Goal: Task Accomplishment & Management: Complete application form

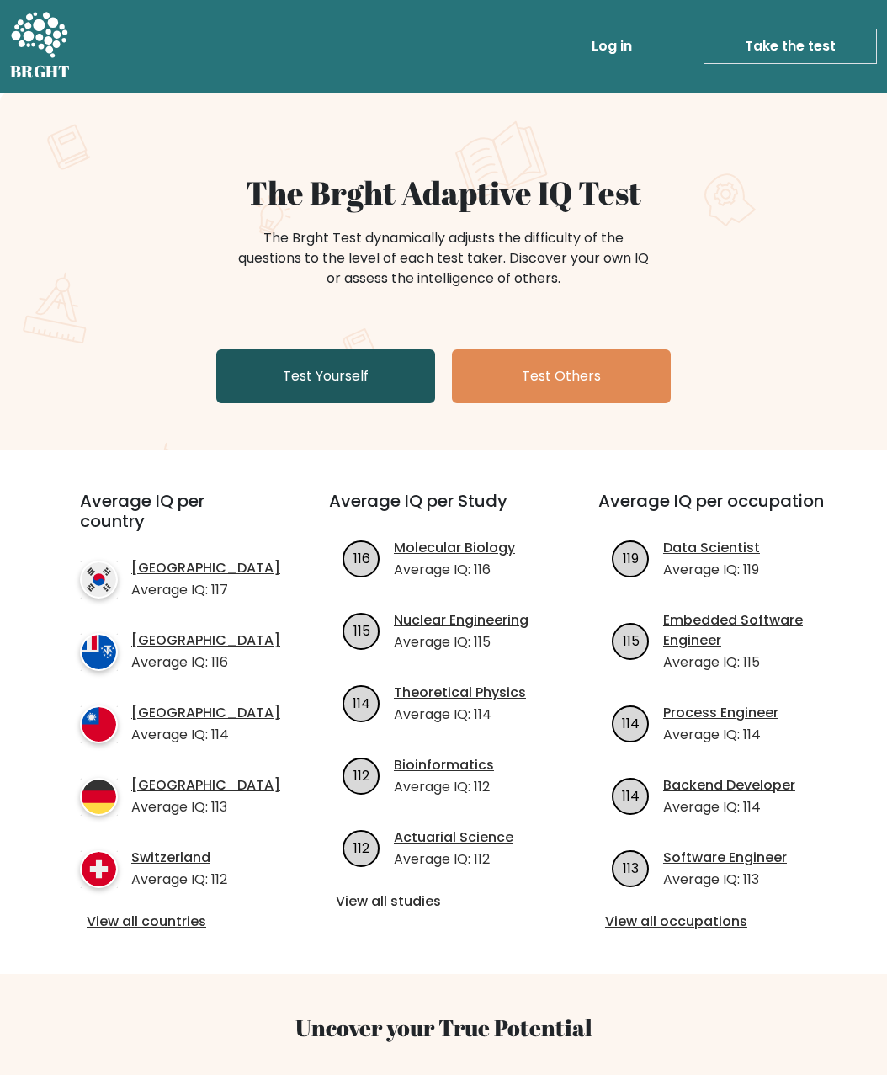
click at [289, 380] on link "Test Yourself" at bounding box center [325, 376] width 219 height 54
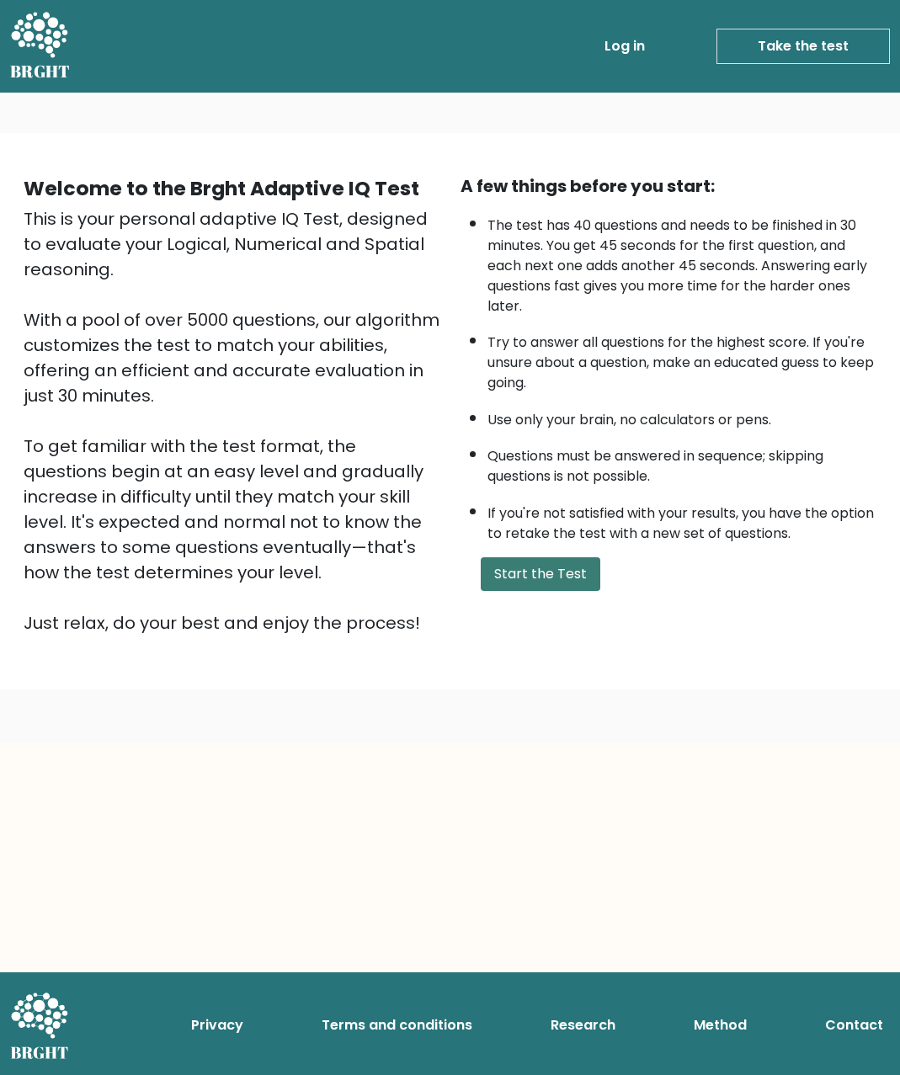
click at [538, 591] on button "Start the Test" at bounding box center [541, 574] width 120 height 34
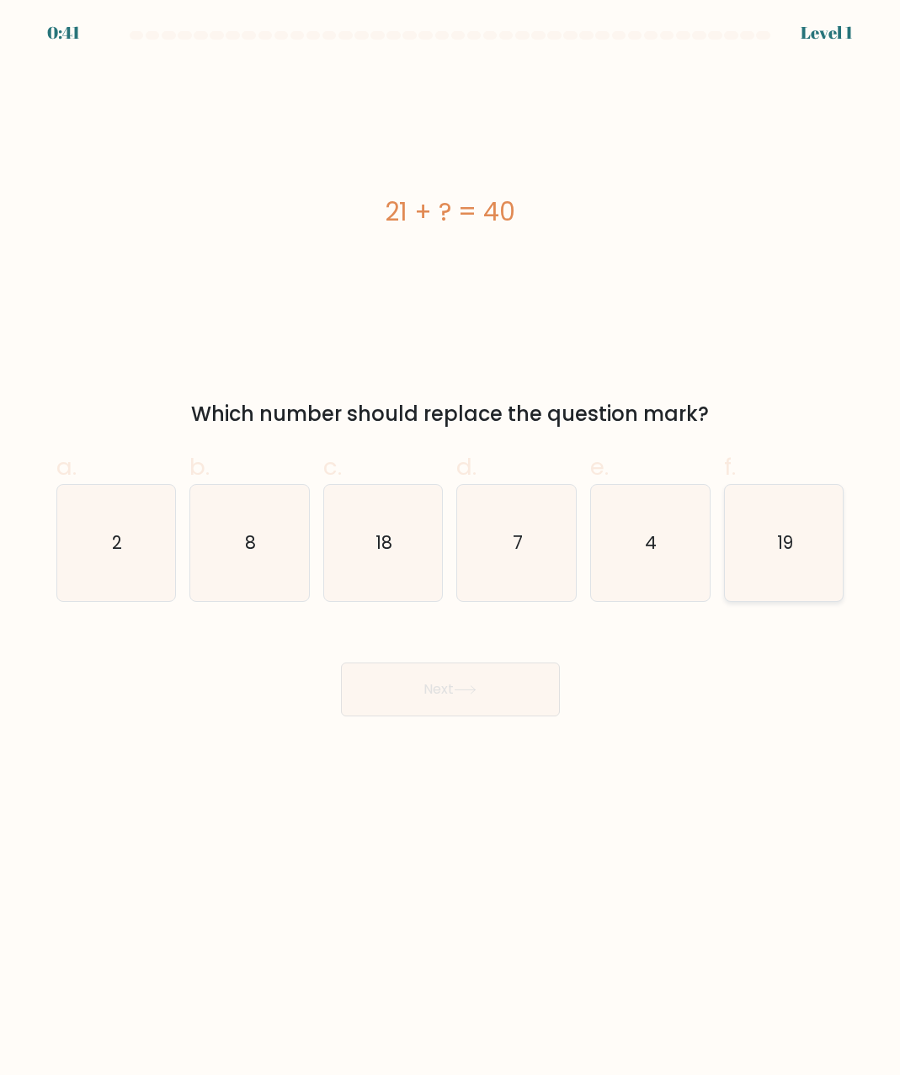
click at [768, 535] on icon "19" at bounding box center [784, 543] width 116 height 116
click at [451, 538] on input "f. 19" at bounding box center [450, 543] width 1 height 11
radio input "true"
drag, startPoint x: 416, startPoint y: 663, endPoint x: 424, endPoint y: 670, distance: 10.1
click at [416, 663] on button "Next" at bounding box center [450, 690] width 219 height 54
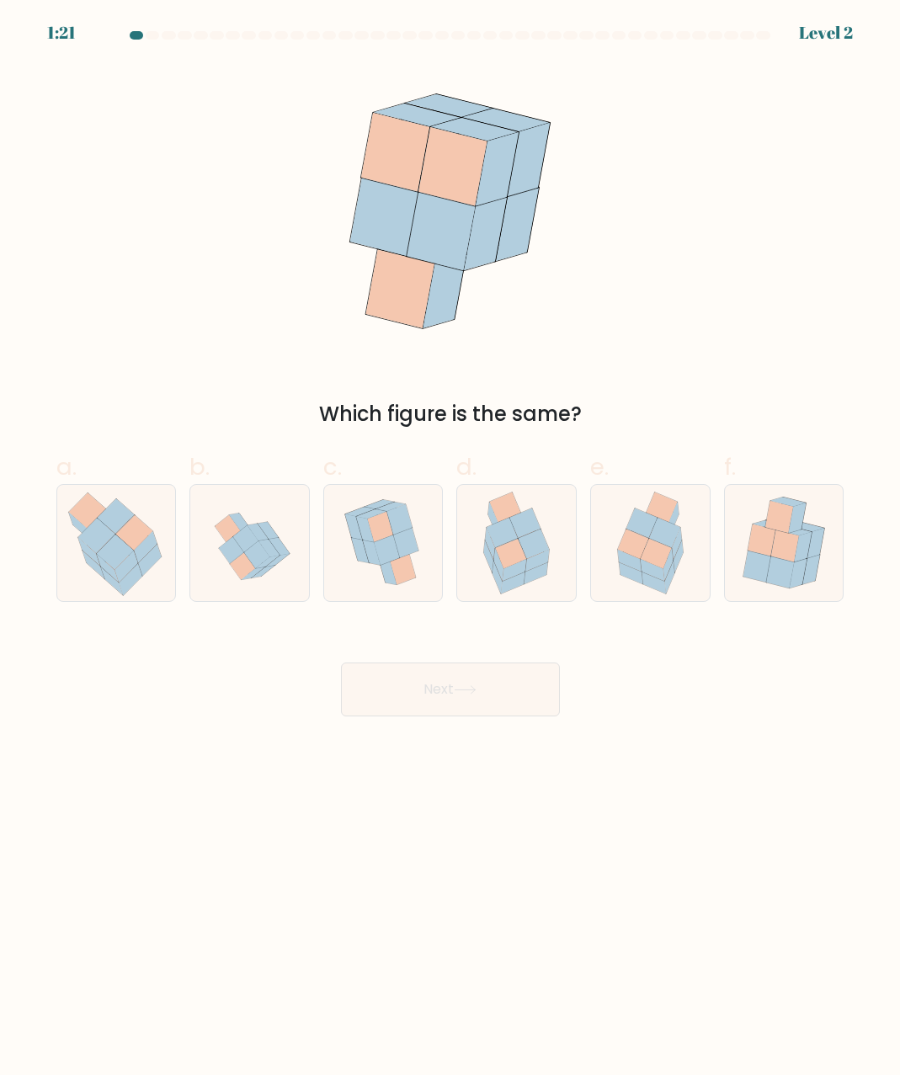
drag, startPoint x: 437, startPoint y: 223, endPoint x: 530, endPoint y: 338, distance: 148.5
click at [530, 338] on icon at bounding box center [450, 211] width 245 height 295
click at [646, 553] on icon at bounding box center [656, 553] width 31 height 29
click at [451, 549] on input "e." at bounding box center [450, 543] width 1 height 11
radio input "true"
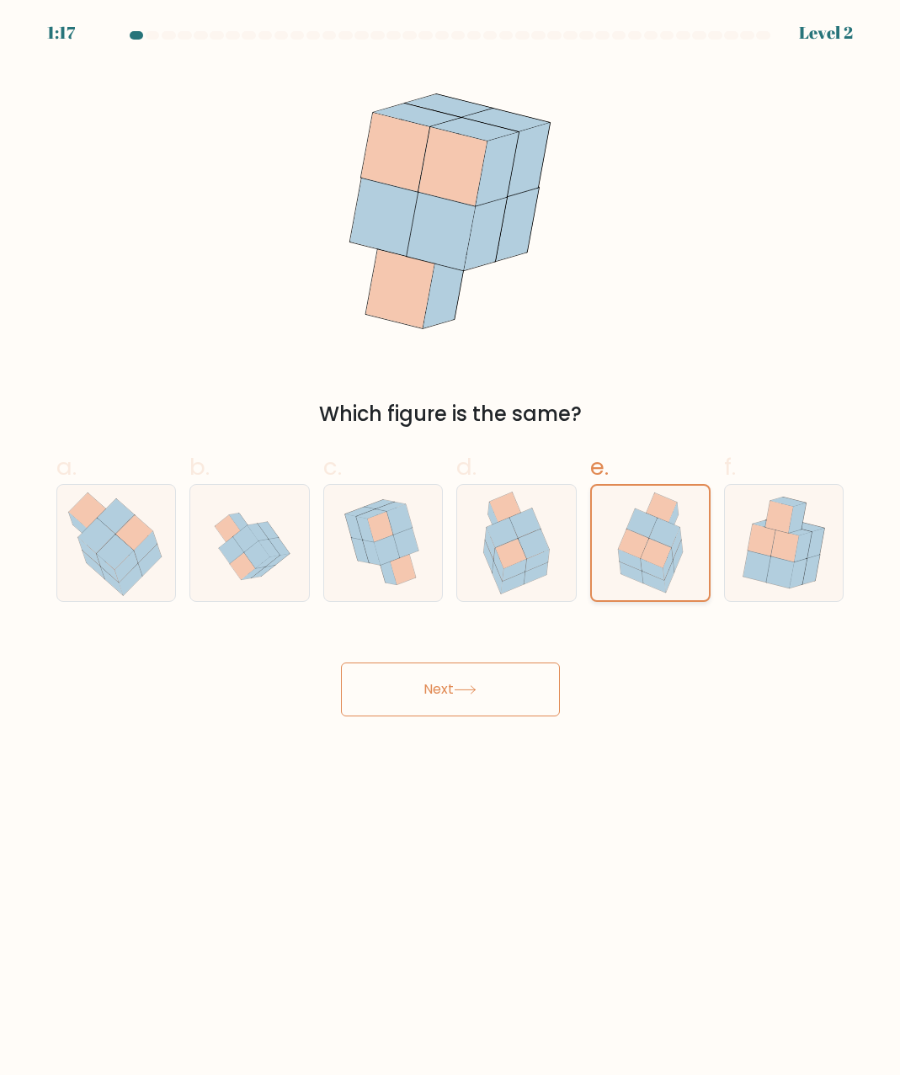
click at [647, 600] on div at bounding box center [650, 543] width 120 height 118
click at [451, 549] on input "e." at bounding box center [450, 543] width 1 height 11
drag, startPoint x: 128, startPoint y: 561, endPoint x: 240, endPoint y: 569, distance: 112.3
click at [144, 560] on icon at bounding box center [115, 543] width 109 height 116
click at [450, 549] on input "a." at bounding box center [450, 543] width 1 height 11
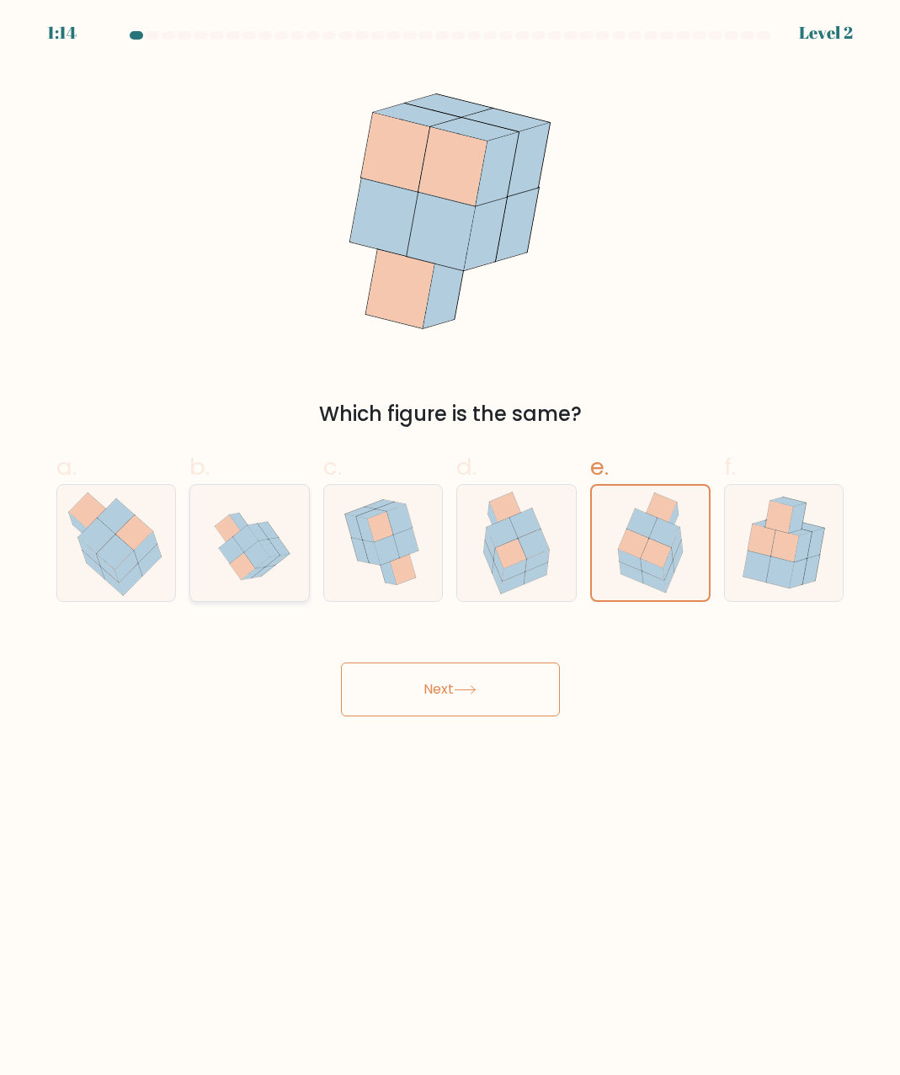
radio input "true"
drag, startPoint x: 258, startPoint y: 565, endPoint x: 280, endPoint y: 565, distance: 21.9
click at [258, 565] on icon at bounding box center [256, 554] width 25 height 27
click at [450, 549] on input "b." at bounding box center [450, 543] width 1 height 11
radio input "true"
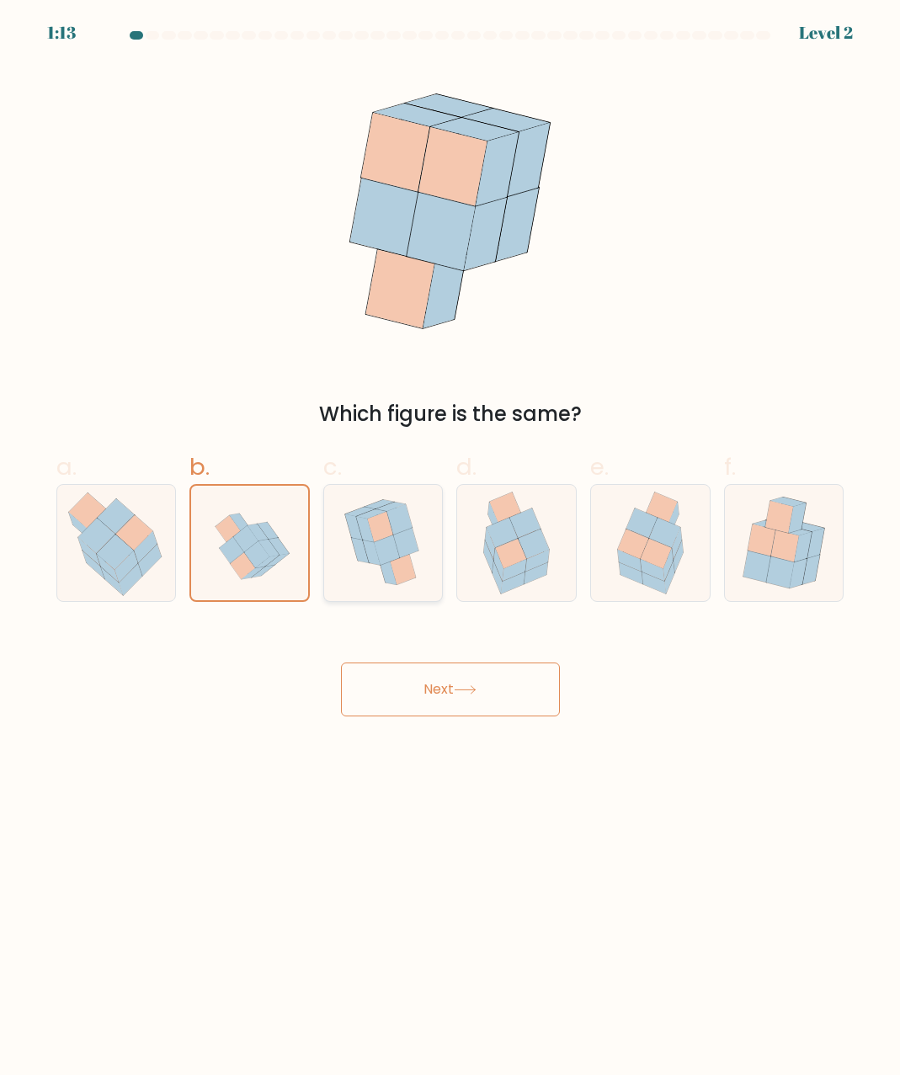
click at [392, 572] on icon at bounding box center [388, 572] width 18 height 25
click at [450, 549] on input "c." at bounding box center [450, 543] width 1 height 11
radio input "true"
drag, startPoint x: 500, startPoint y: 567, endPoint x: 520, endPoint y: 610, distance: 47.5
click at [501, 570] on icon at bounding box center [499, 565] width 10 height 32
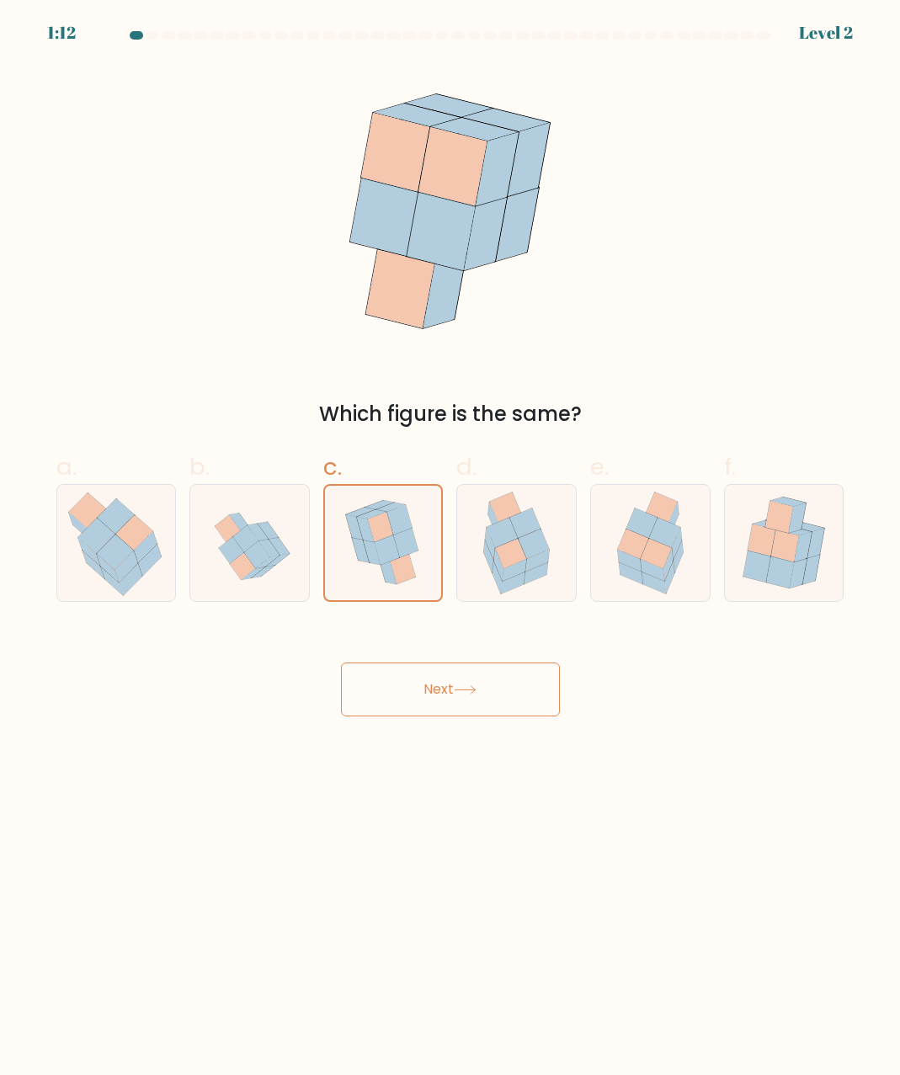
click at [451, 549] on input "d." at bounding box center [450, 543] width 1 height 11
radio input "true"
click at [362, 589] on icon at bounding box center [383, 543] width 96 height 116
click at [450, 549] on input "c." at bounding box center [450, 543] width 1 height 11
radio input "true"
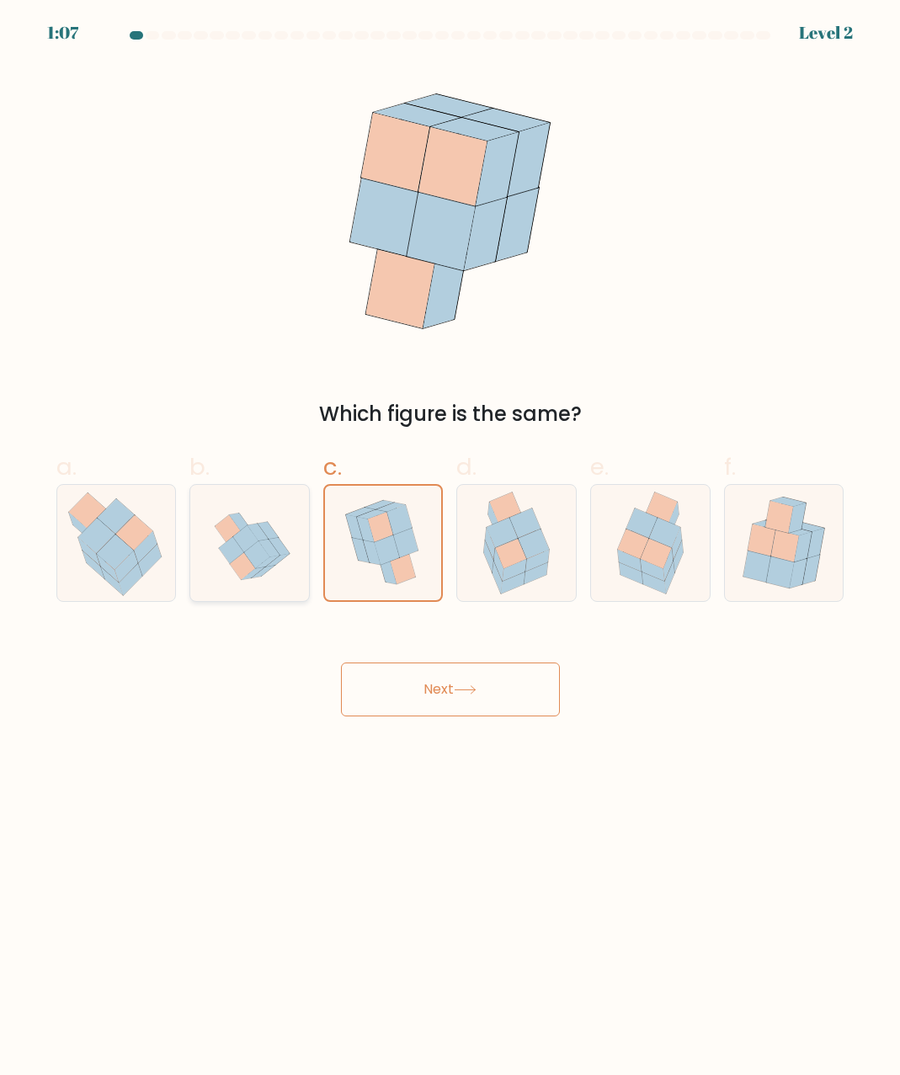
click at [237, 586] on icon at bounding box center [250, 543] width 112 height 116
click at [450, 549] on input "b." at bounding box center [450, 543] width 1 height 11
radio input "true"
drag, startPoint x: 141, startPoint y: 567, endPoint x: 336, endPoint y: 560, distance: 194.6
click at [217, 566] on div "a. b. c." at bounding box center [451, 519] width 802 height 166
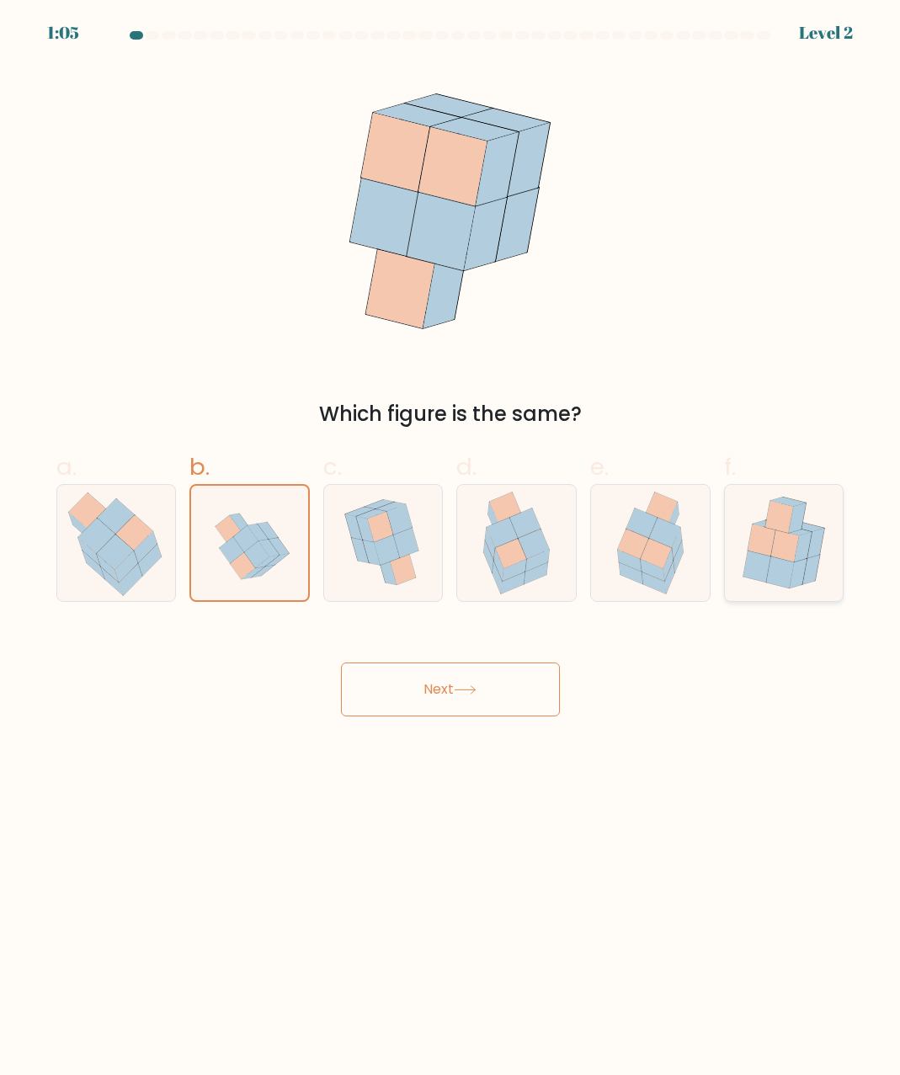
drag, startPoint x: 642, startPoint y: 573, endPoint x: 786, endPoint y: 562, distance: 145.2
click at [645, 573] on icon at bounding box center [650, 543] width 90 height 116
click at [451, 549] on input "e." at bounding box center [450, 543] width 1 height 11
radio input "true"
click at [834, 562] on icon at bounding box center [784, 543] width 100 height 116
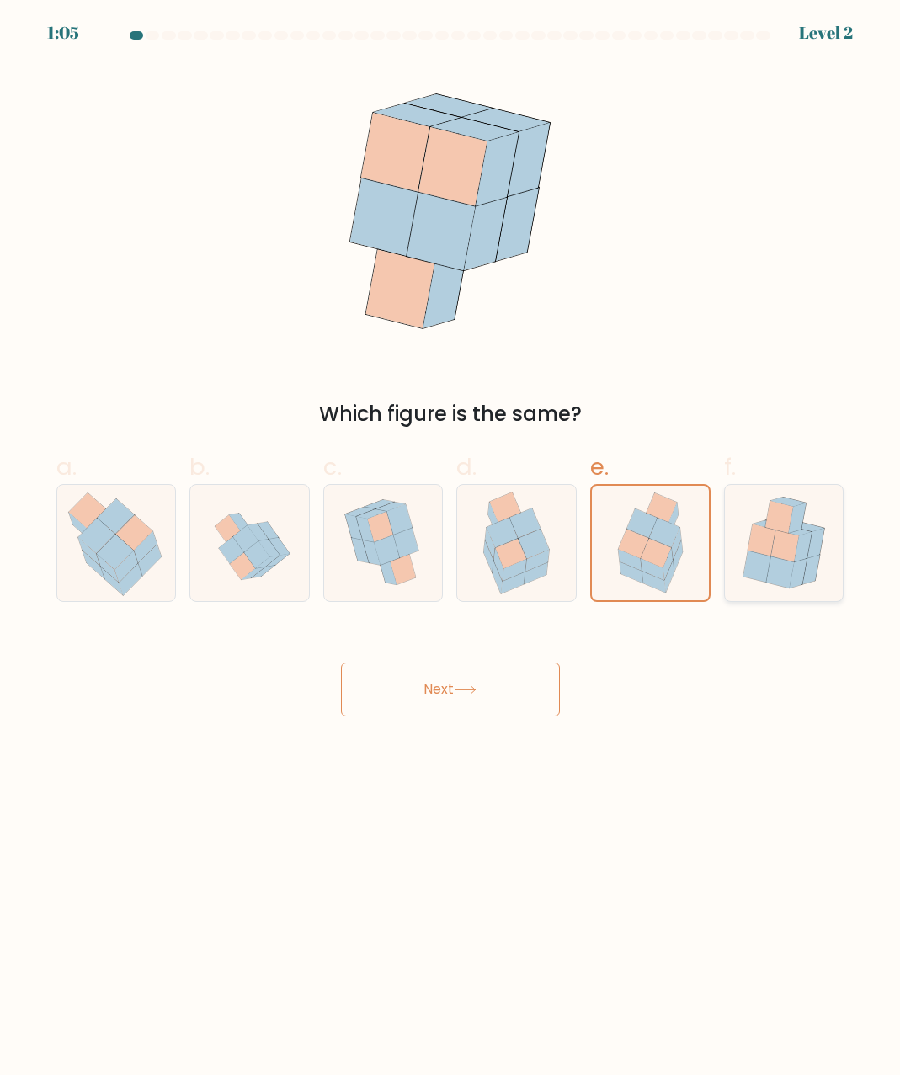
click at [451, 549] on input "f." at bounding box center [450, 543] width 1 height 11
radio input "true"
click at [414, 699] on button "Next" at bounding box center [450, 690] width 219 height 54
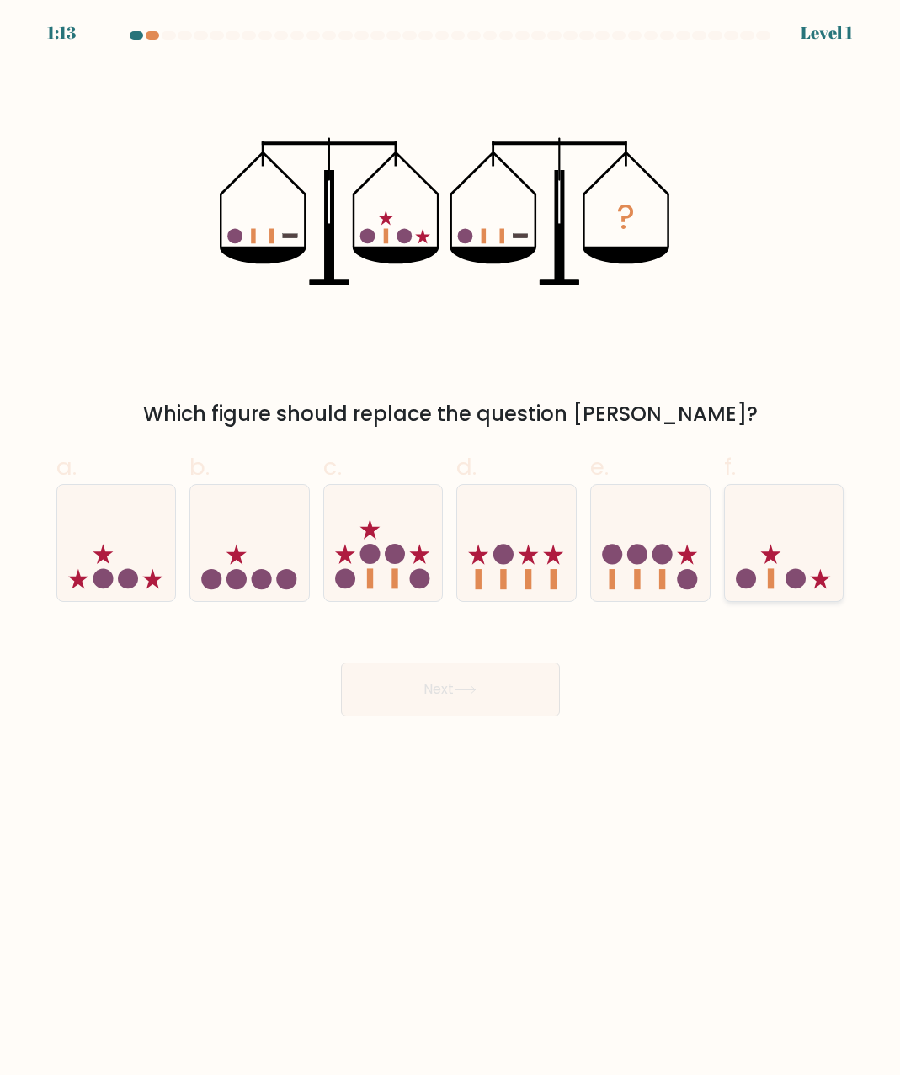
click at [811, 577] on icon at bounding box center [784, 543] width 119 height 99
click at [451, 549] on input "f." at bounding box center [450, 543] width 1 height 11
radio input "true"
click at [493, 695] on button "Next" at bounding box center [450, 690] width 219 height 54
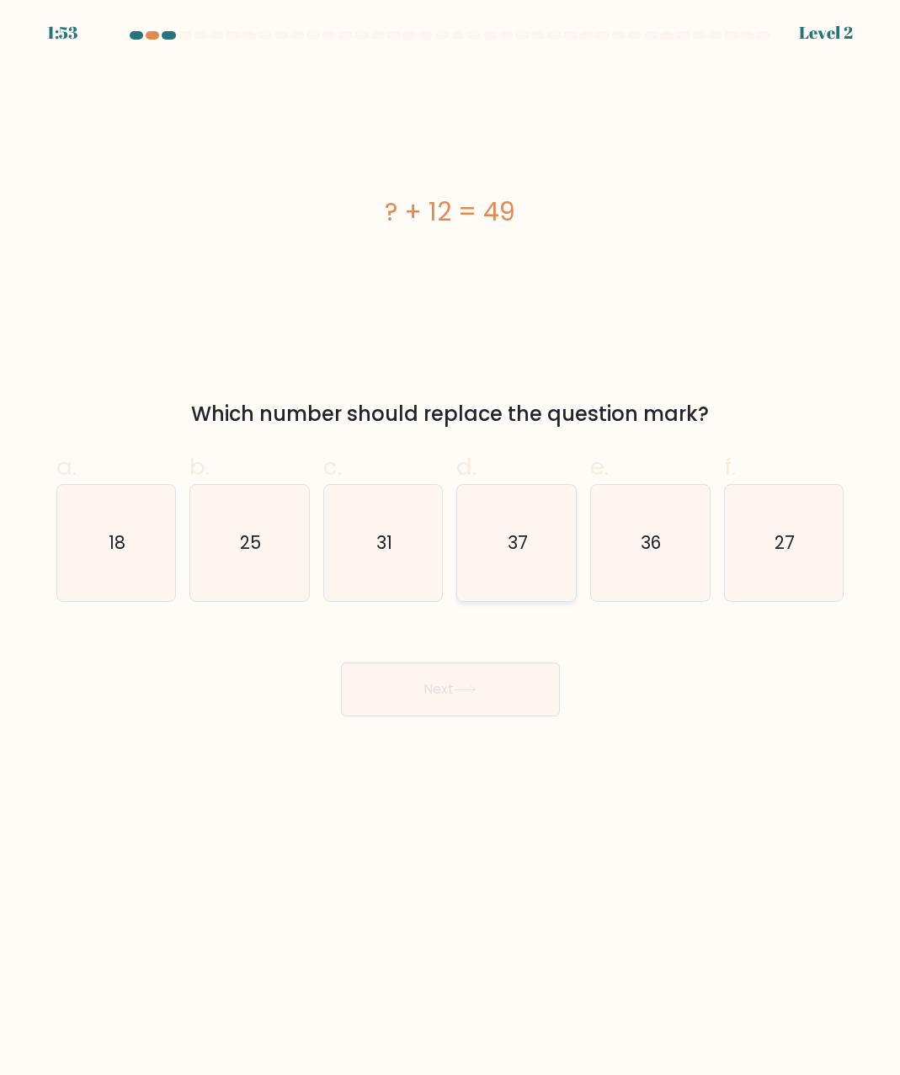
click at [559, 541] on icon "37" at bounding box center [517, 543] width 116 height 116
click at [451, 541] on input "d. 37" at bounding box center [450, 543] width 1 height 11
radio input "true"
click at [450, 692] on button "Next" at bounding box center [450, 690] width 219 height 54
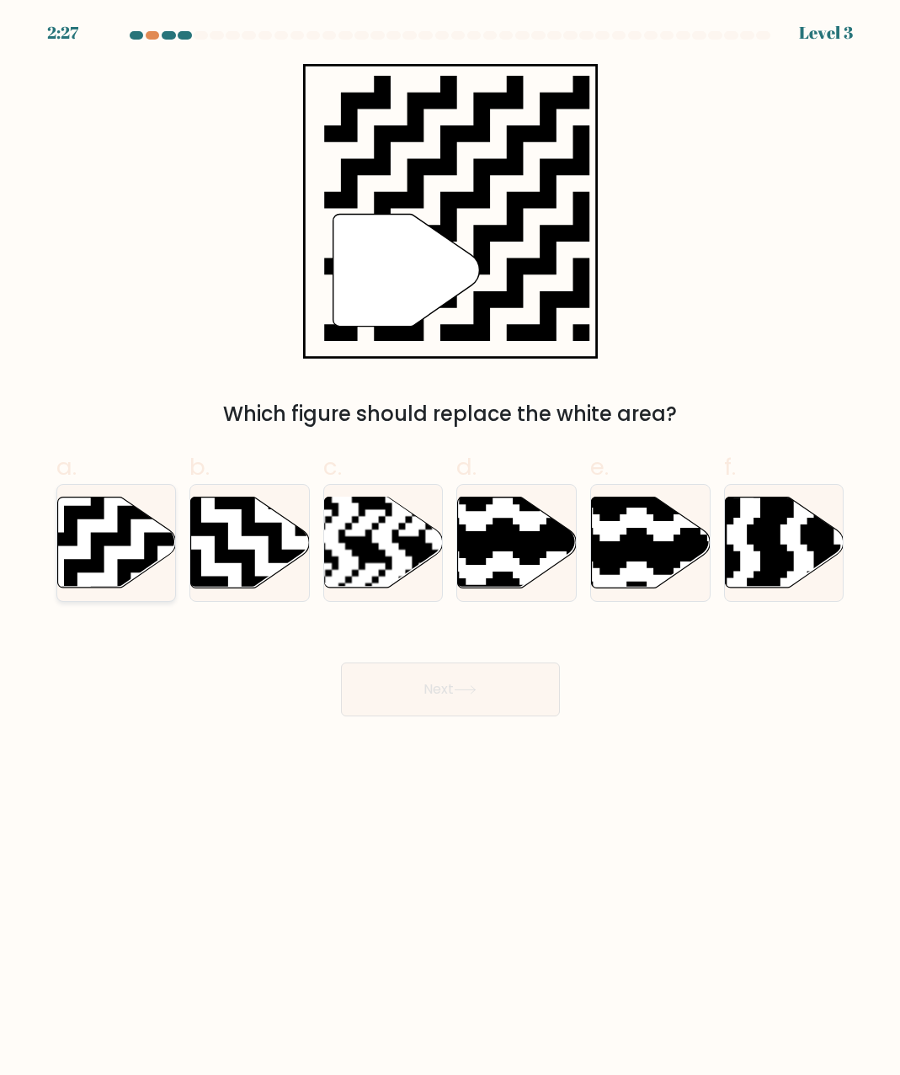
click at [120, 548] on icon at bounding box center [116, 543] width 119 height 91
click at [450, 548] on input "a." at bounding box center [450, 543] width 1 height 11
radio input "true"
click at [461, 718] on body "2:26 Level 3" at bounding box center [450, 537] width 900 height 1075
click at [429, 702] on button "Next" at bounding box center [450, 690] width 219 height 54
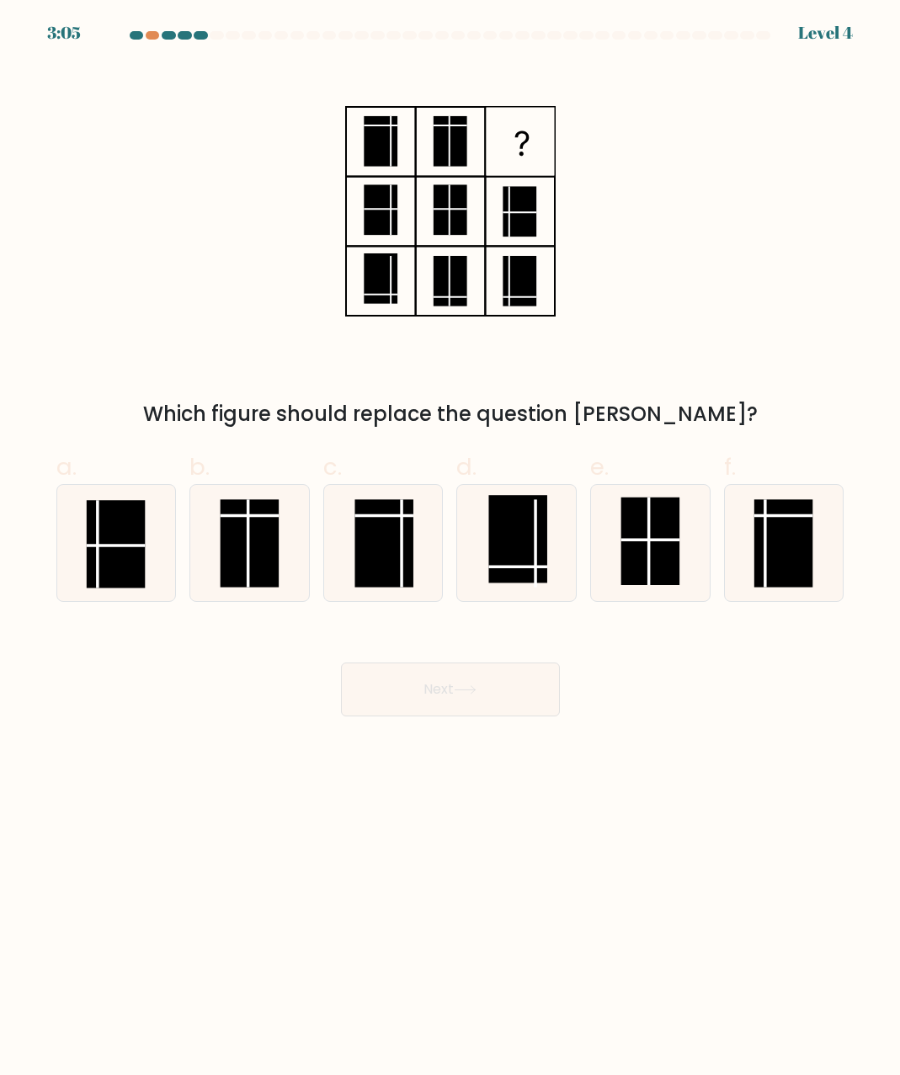
click at [429, 702] on button "Next" at bounding box center [450, 690] width 219 height 54
drag, startPoint x: 49, startPoint y: 519, endPoint x: 91, endPoint y: 535, distance: 45.0
click at [56, 522] on div "a." at bounding box center [117, 526] width 134 height 152
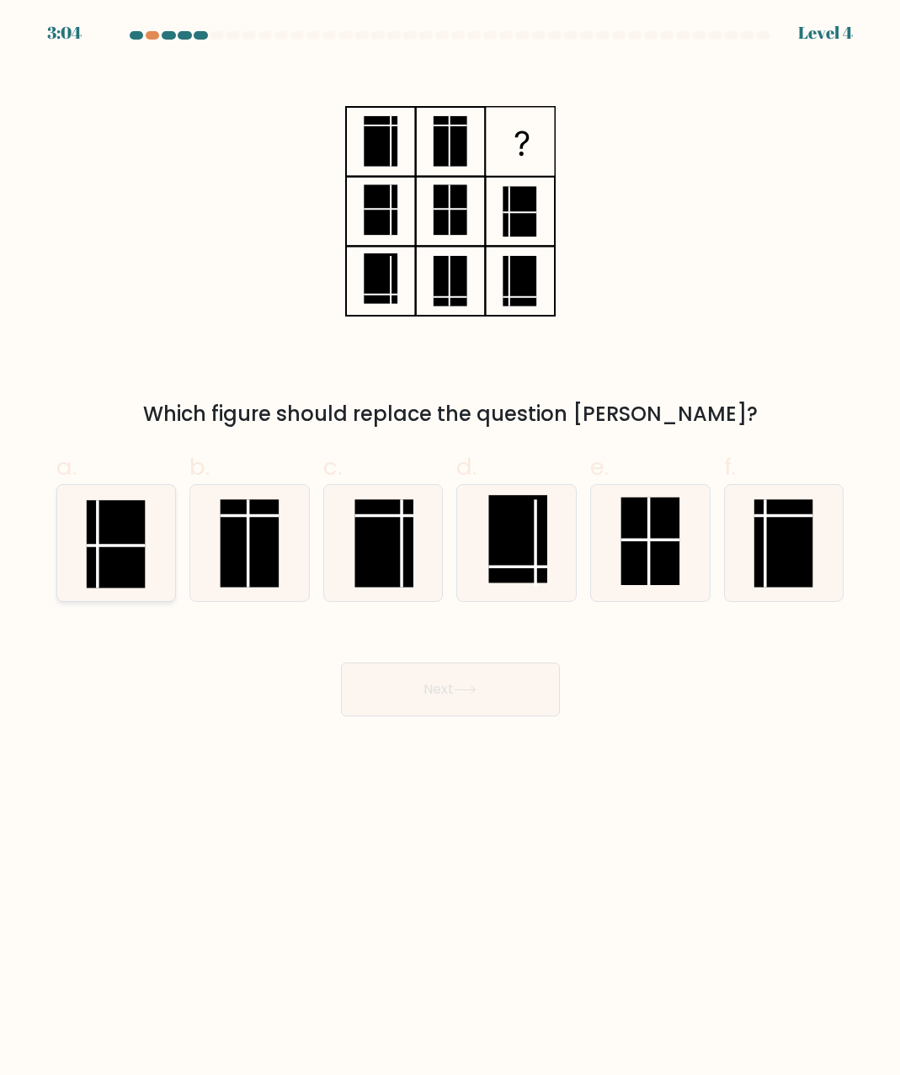
click at [92, 536] on rect at bounding box center [116, 545] width 58 height 88
click at [450, 538] on input "a." at bounding box center [450, 543] width 1 height 11
radio input "true"
click at [239, 551] on rect at bounding box center [250, 544] width 58 height 88
click at [450, 549] on input "b." at bounding box center [450, 543] width 1 height 11
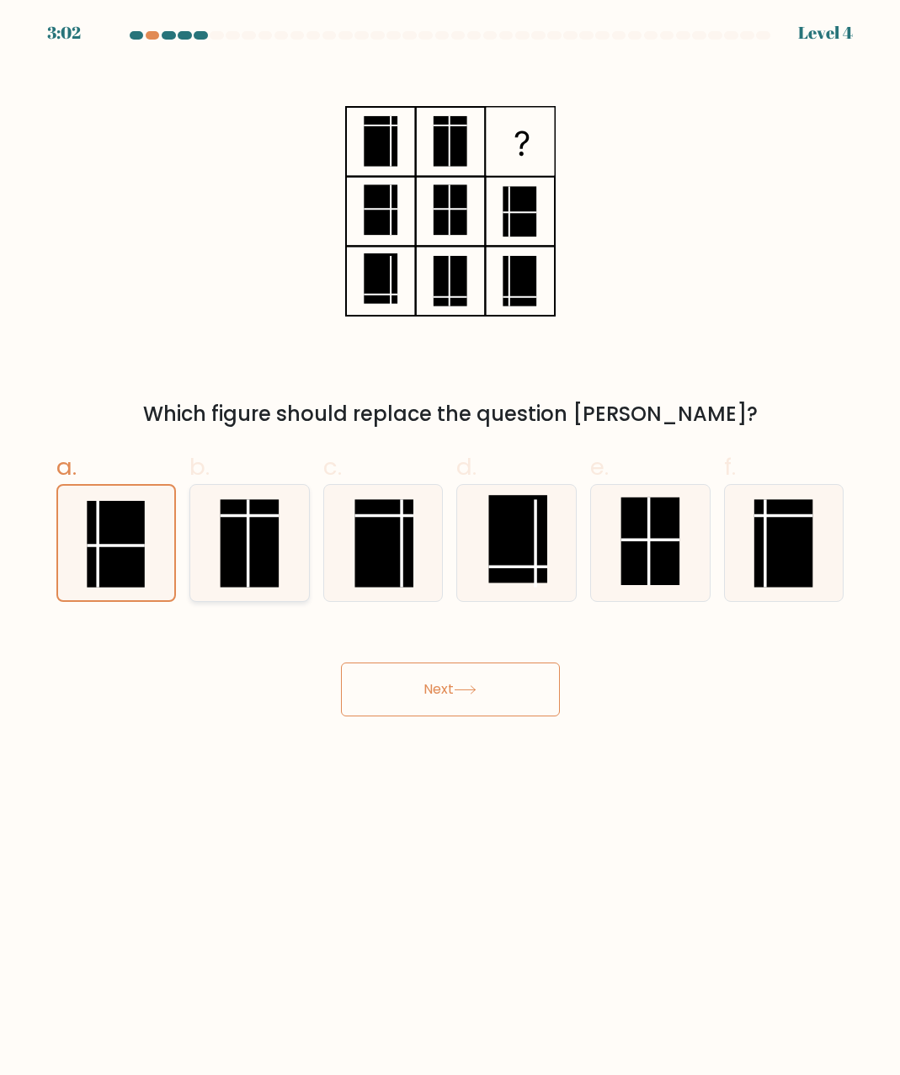
radio input "true"
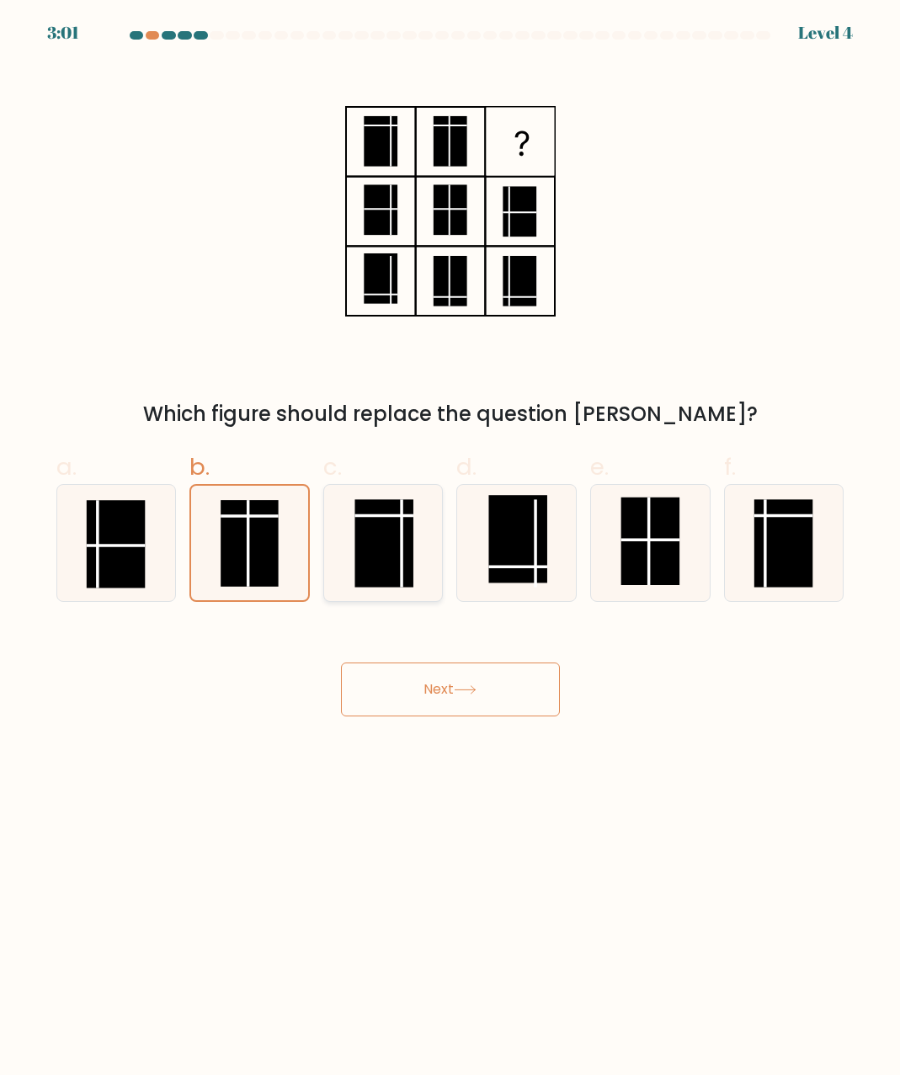
click at [338, 551] on icon at bounding box center [383, 543] width 116 height 116
click at [450, 549] on input "c." at bounding box center [450, 543] width 1 height 11
radio input "true"
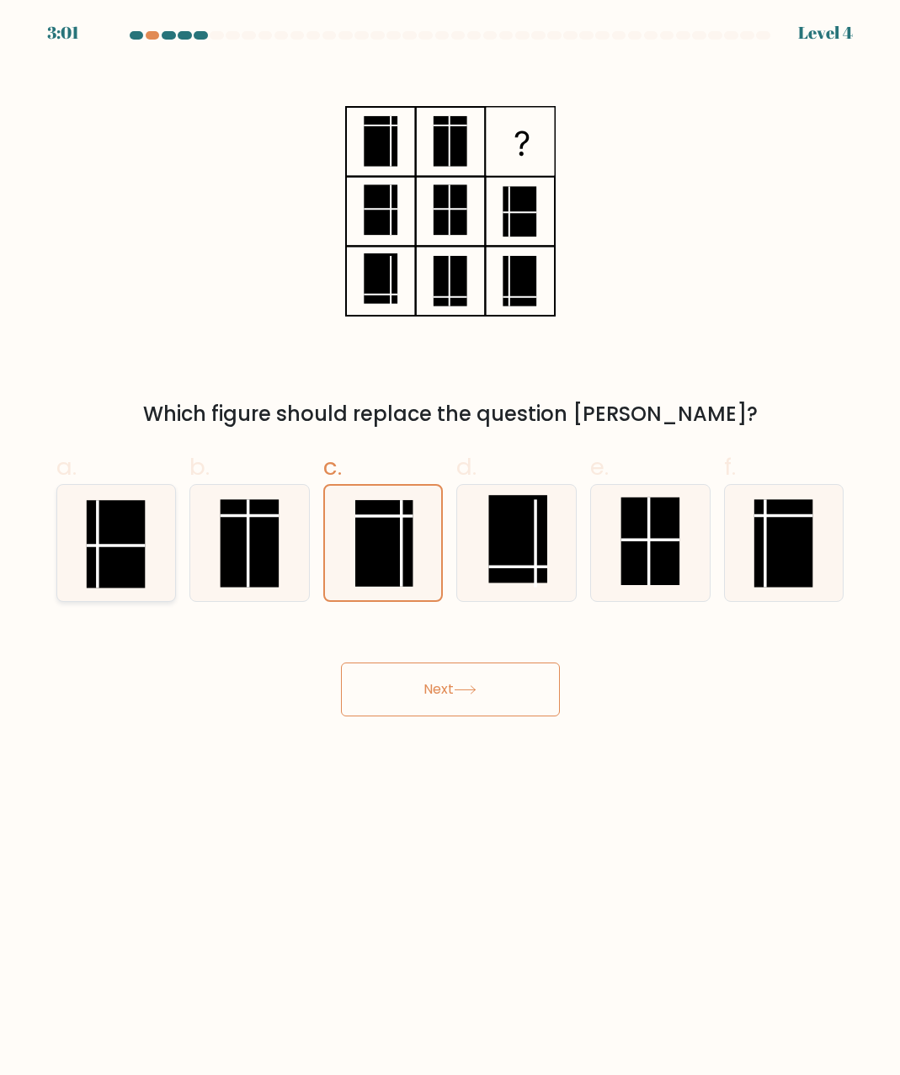
click at [162, 554] on icon at bounding box center [116, 543] width 116 height 116
click at [450, 549] on input "a." at bounding box center [450, 543] width 1 height 11
radio input "true"
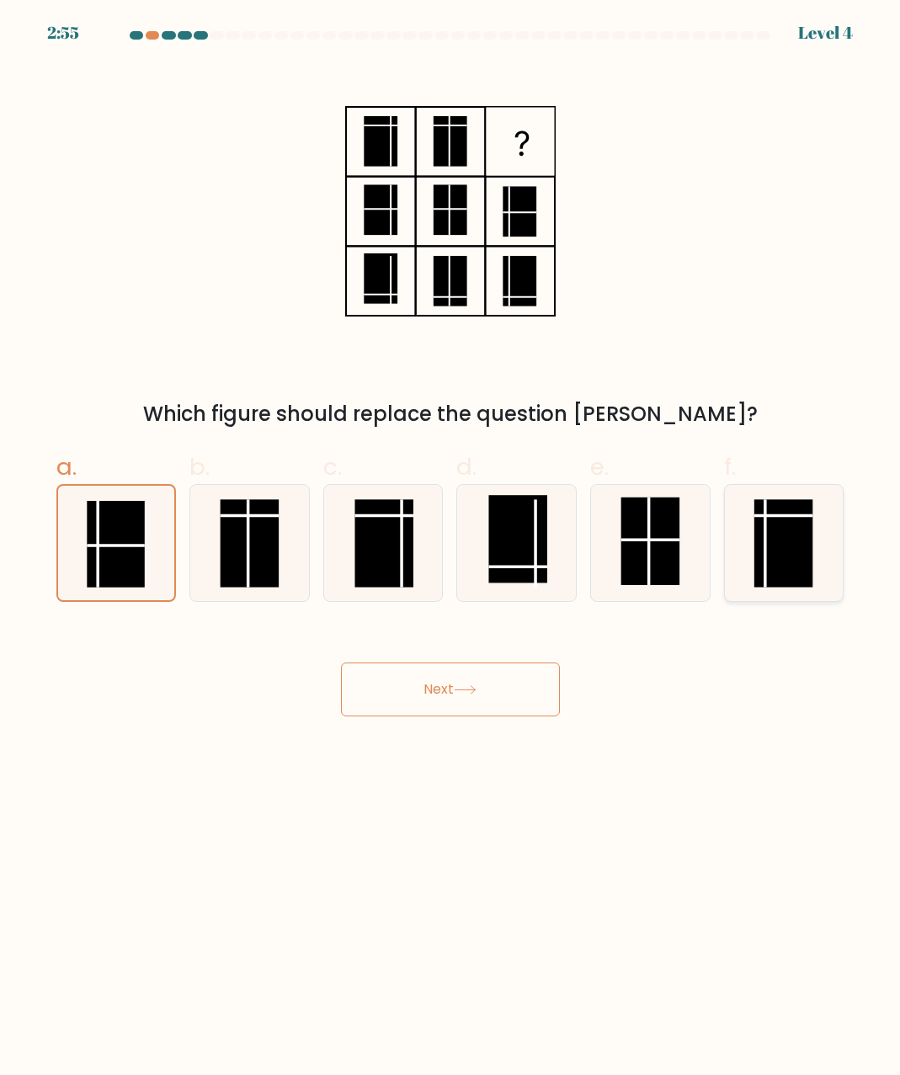
drag, startPoint x: 768, startPoint y: 566, endPoint x: 754, endPoint y: 571, distance: 15.2
click at [768, 566] on rect at bounding box center [783, 544] width 58 height 88
click at [451, 549] on input "f." at bounding box center [450, 543] width 1 height 11
radio input "true"
click at [406, 691] on button "Next" at bounding box center [450, 690] width 219 height 54
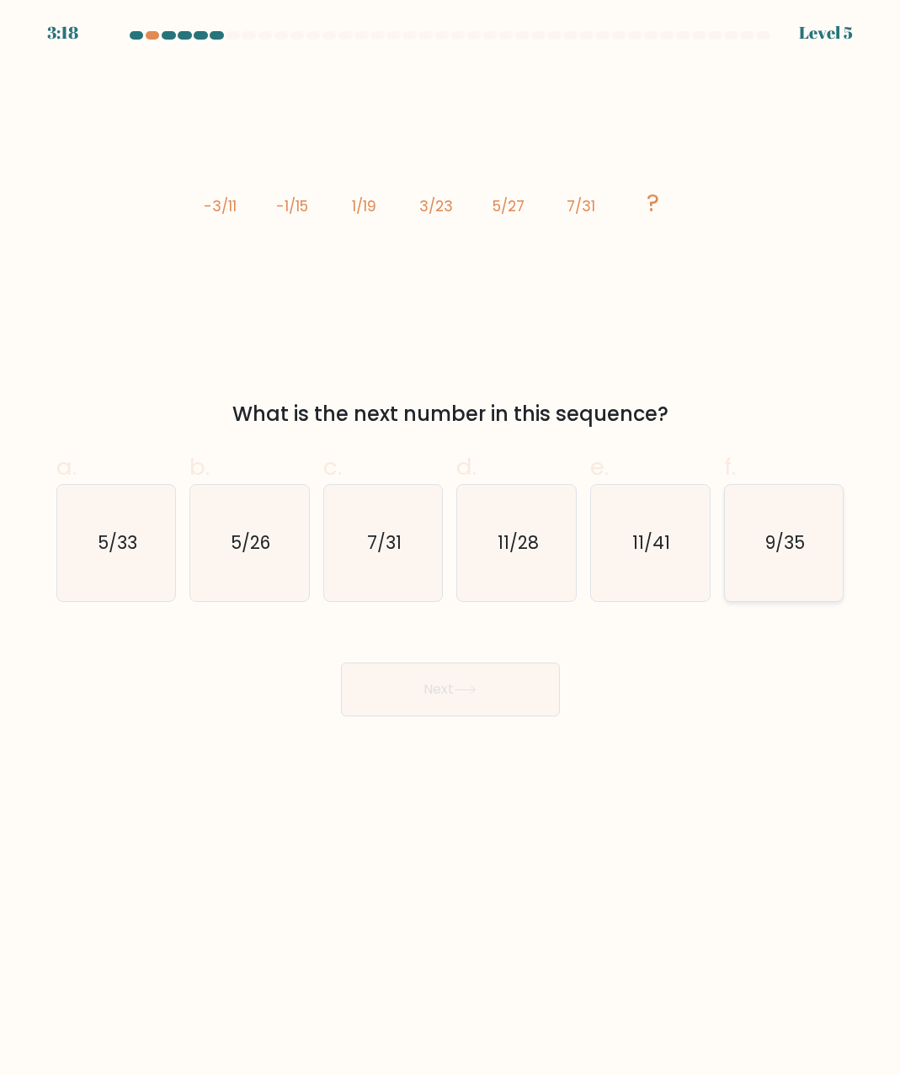
click at [790, 562] on icon "9/35" at bounding box center [784, 543] width 116 height 116
click at [451, 549] on input "f. 9/35" at bounding box center [450, 543] width 1 height 11
radio input "true"
click at [456, 692] on button "Next" at bounding box center [450, 690] width 219 height 54
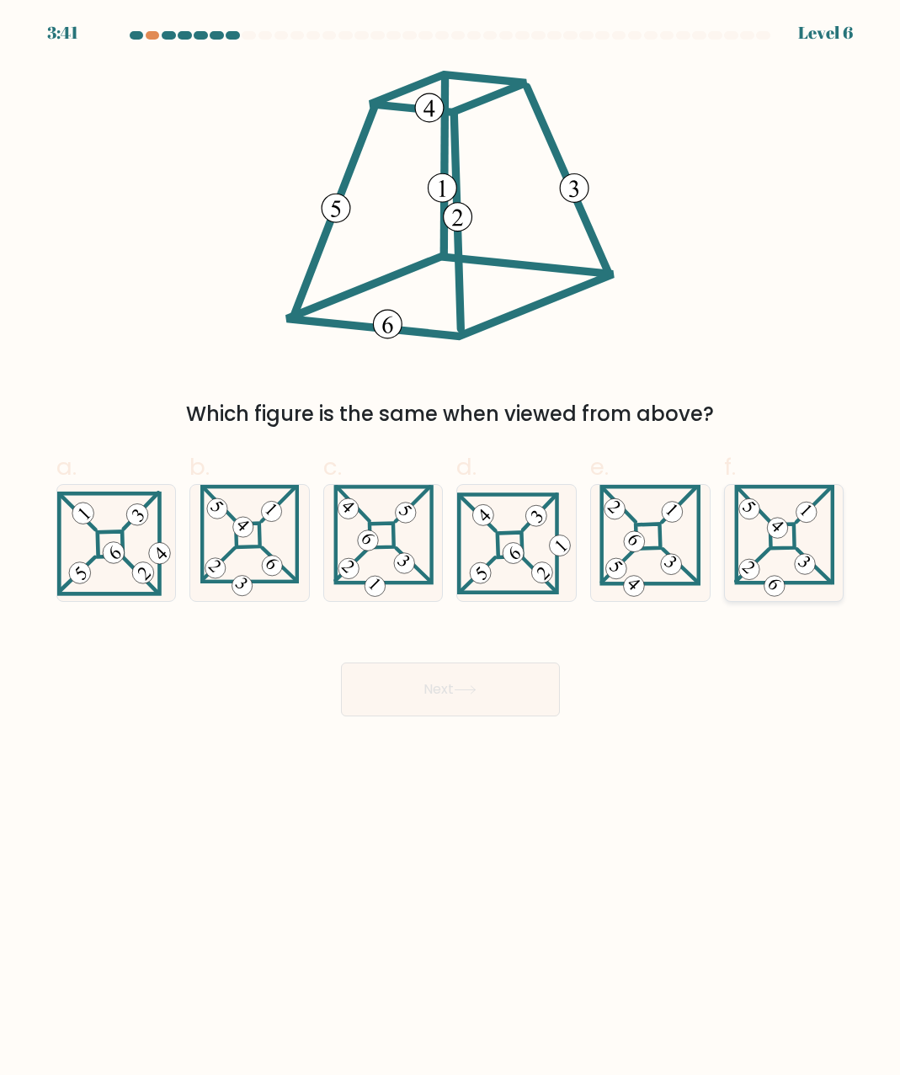
click at [786, 575] on icon at bounding box center [784, 543] width 100 height 116
click at [451, 549] on input "f." at bounding box center [450, 543] width 1 height 11
radio input "true"
click at [494, 698] on button "Next" at bounding box center [450, 690] width 219 height 54
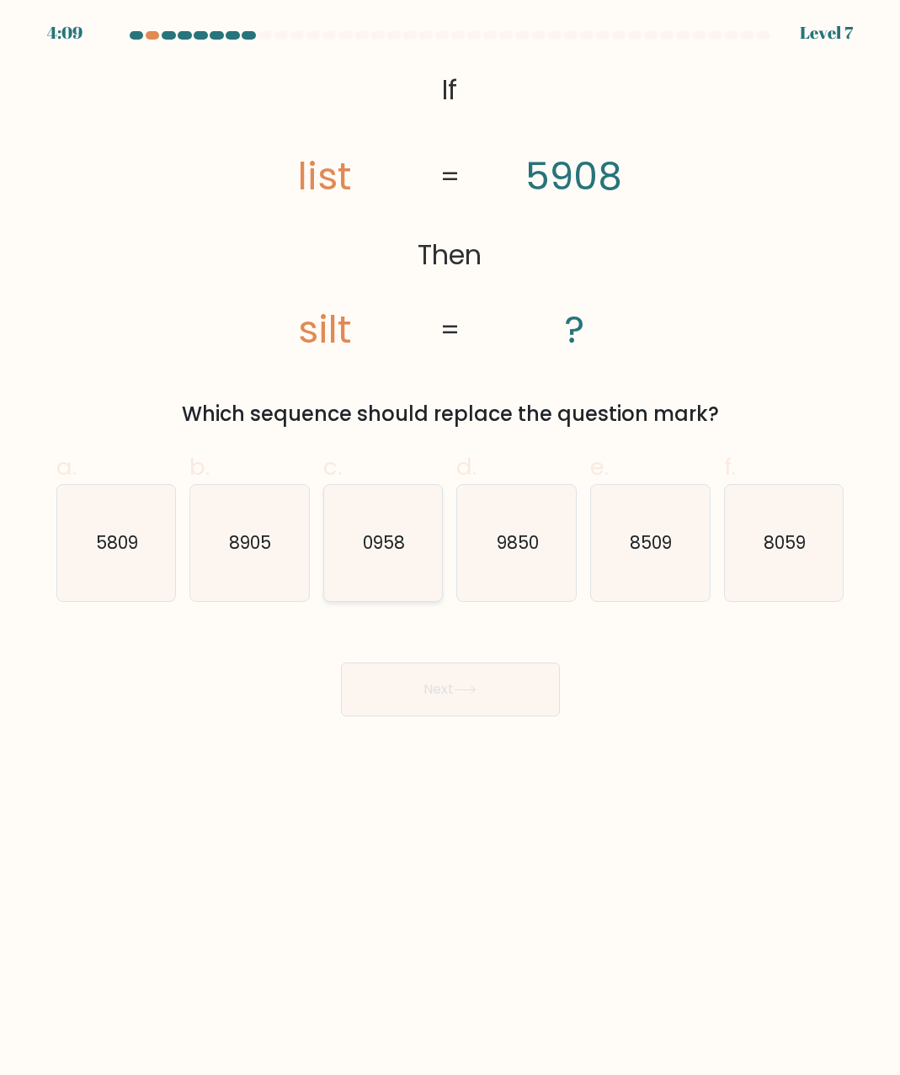
click at [354, 551] on icon "0958" at bounding box center [383, 543] width 116 height 116
click at [450, 549] on input "c. 0958" at bounding box center [450, 543] width 1 height 11
radio input "true"
click at [408, 695] on button "Next" at bounding box center [450, 690] width 219 height 54
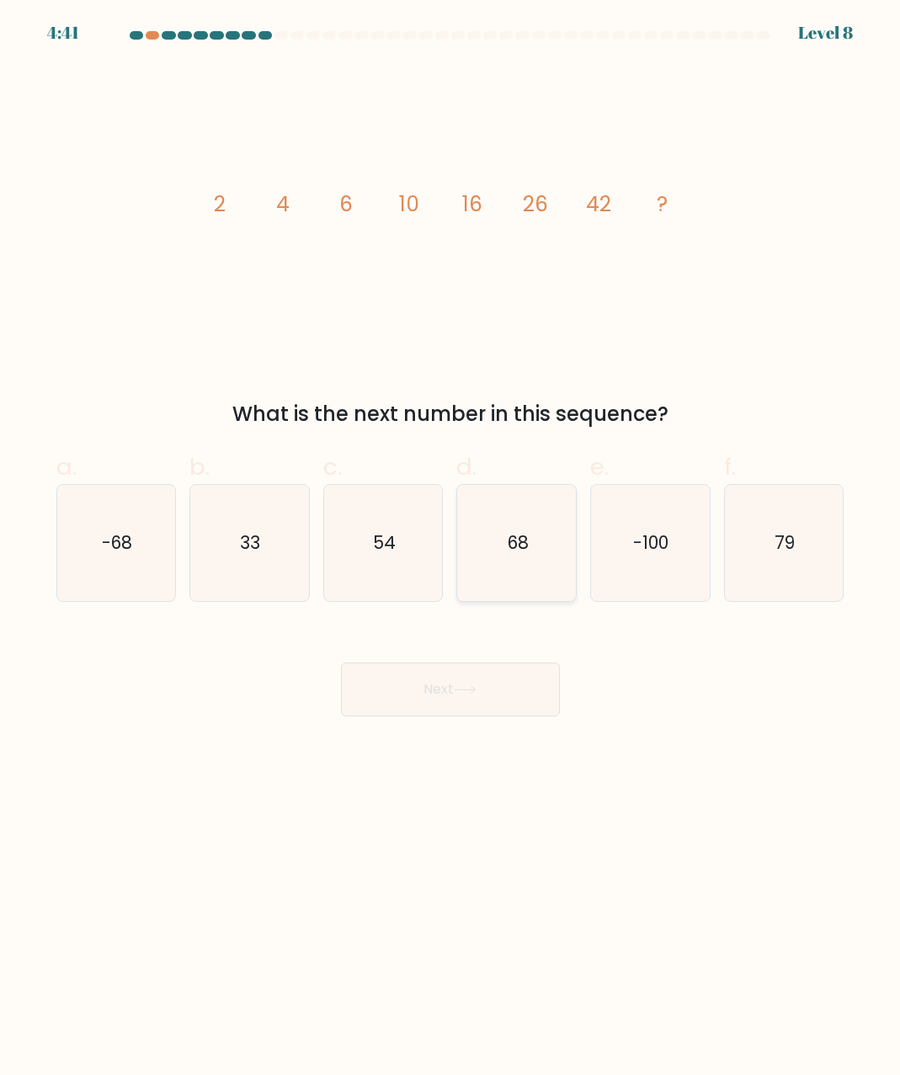
click at [515, 571] on icon "68" at bounding box center [517, 543] width 116 height 116
click at [451, 549] on input "d. 68" at bounding box center [450, 543] width 1 height 11
radio input "true"
click at [456, 695] on button "Next" at bounding box center [450, 690] width 219 height 54
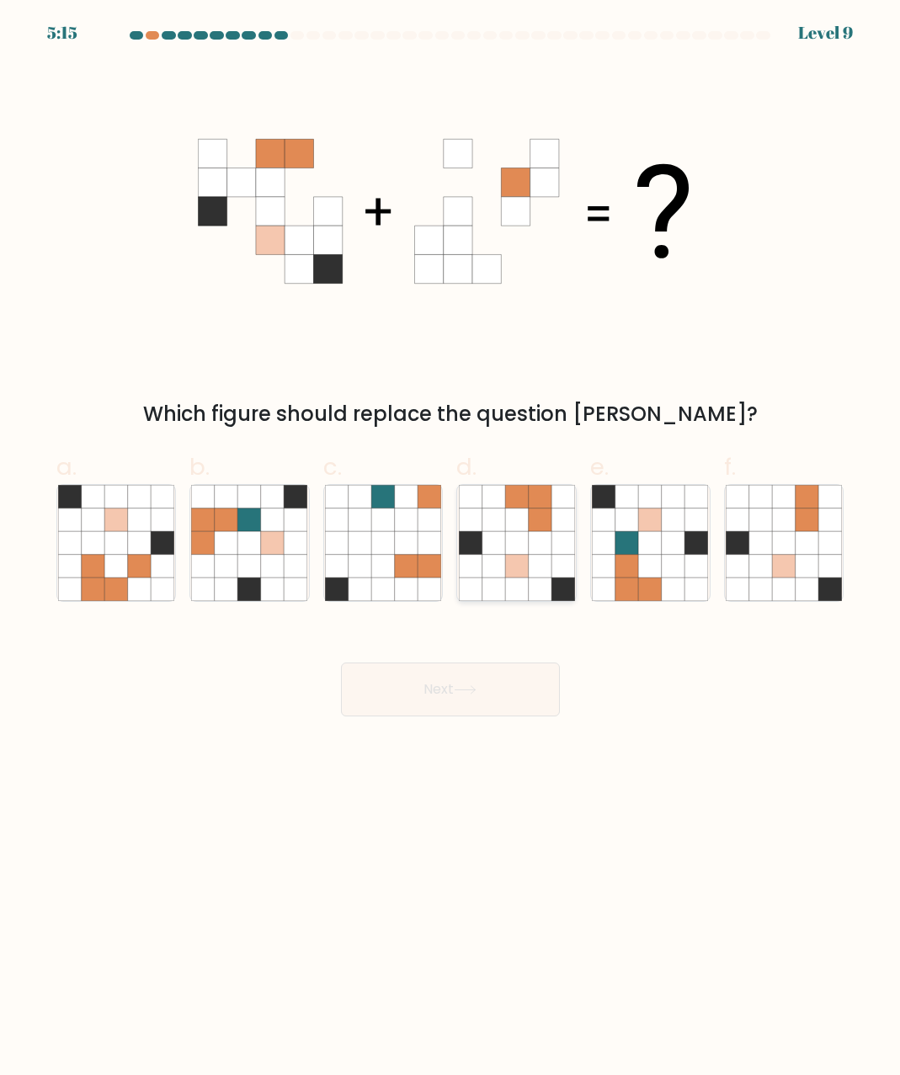
click at [490, 535] on icon at bounding box center [493, 543] width 23 height 23
click at [451, 538] on input "d." at bounding box center [450, 543] width 1 height 11
radio input "true"
click at [446, 699] on button "Next" at bounding box center [450, 690] width 219 height 54
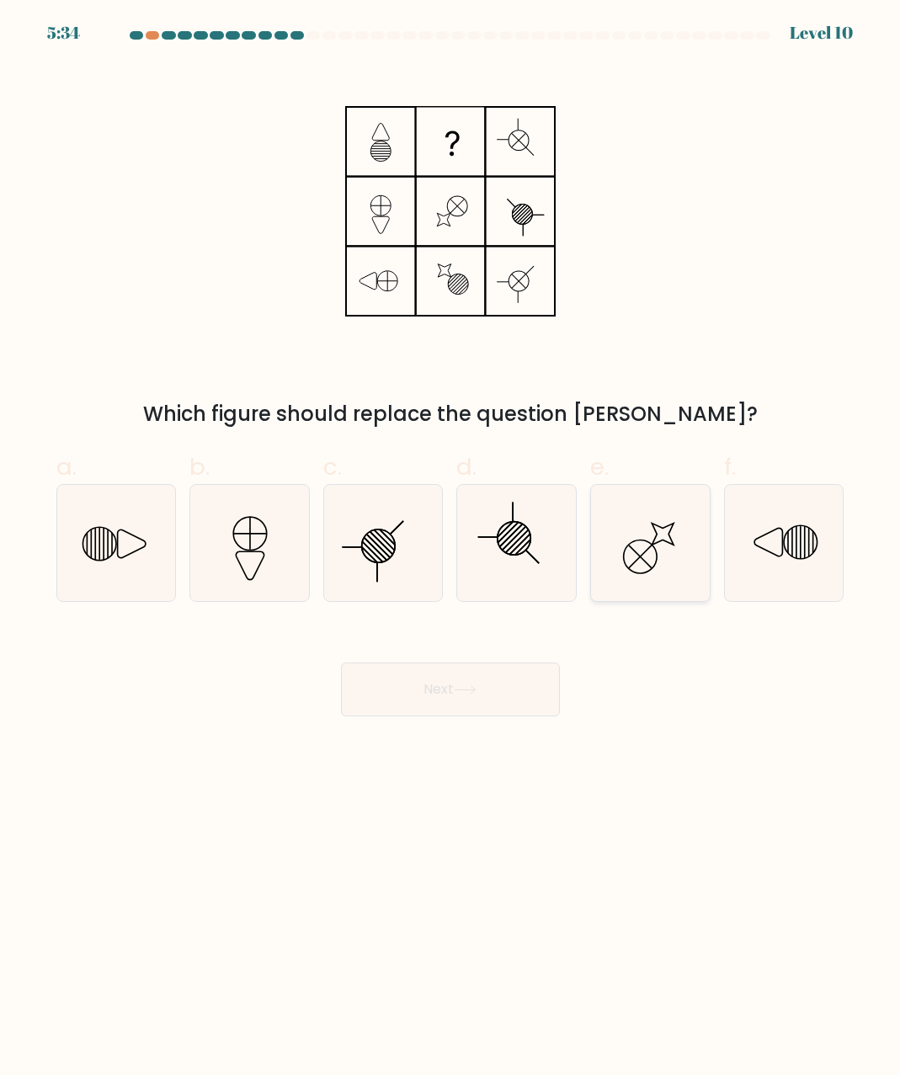
click at [659, 547] on icon at bounding box center [650, 543] width 116 height 116
click at [451, 547] on input "e." at bounding box center [450, 543] width 1 height 11
radio input "true"
click at [477, 689] on icon at bounding box center [465, 689] width 23 height 9
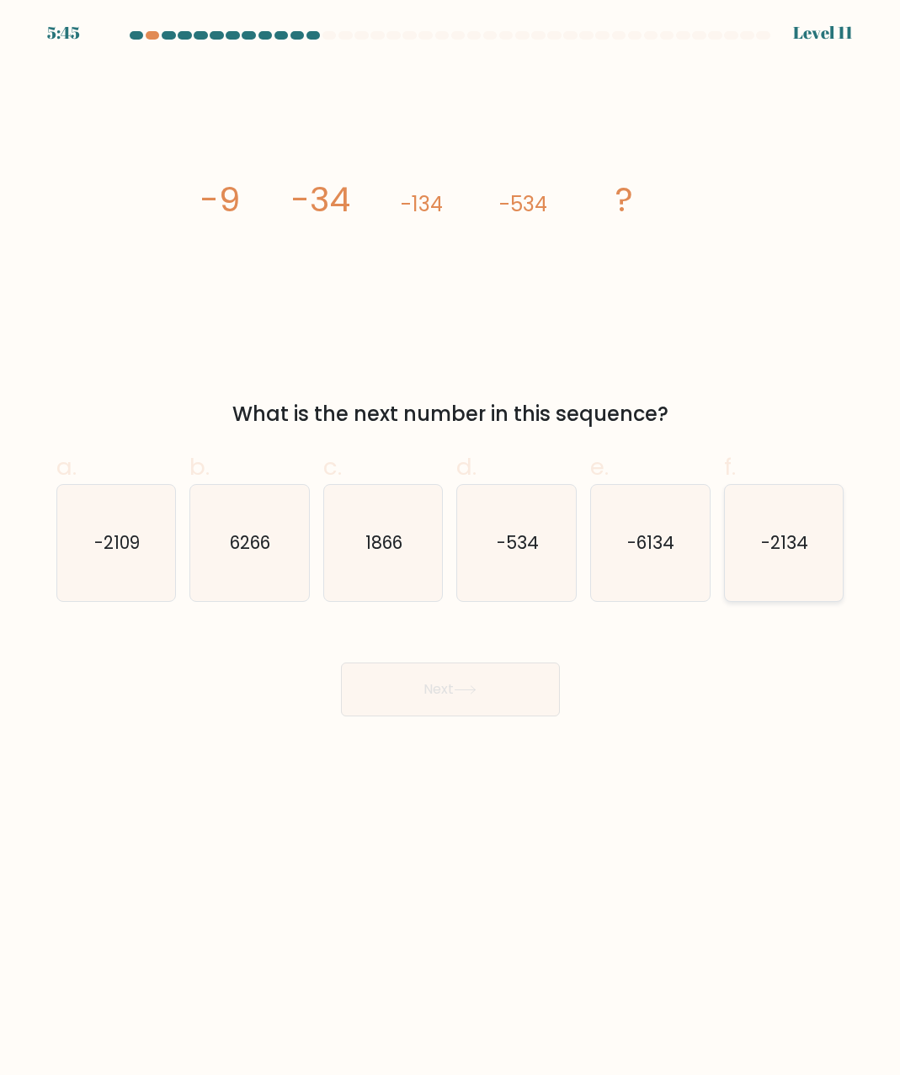
click at [803, 550] on text "-2134" at bounding box center [784, 542] width 47 height 24
click at [451, 549] on input "f. -2134" at bounding box center [450, 543] width 1 height 11
radio input "true"
click at [482, 703] on button "Next" at bounding box center [450, 690] width 219 height 54
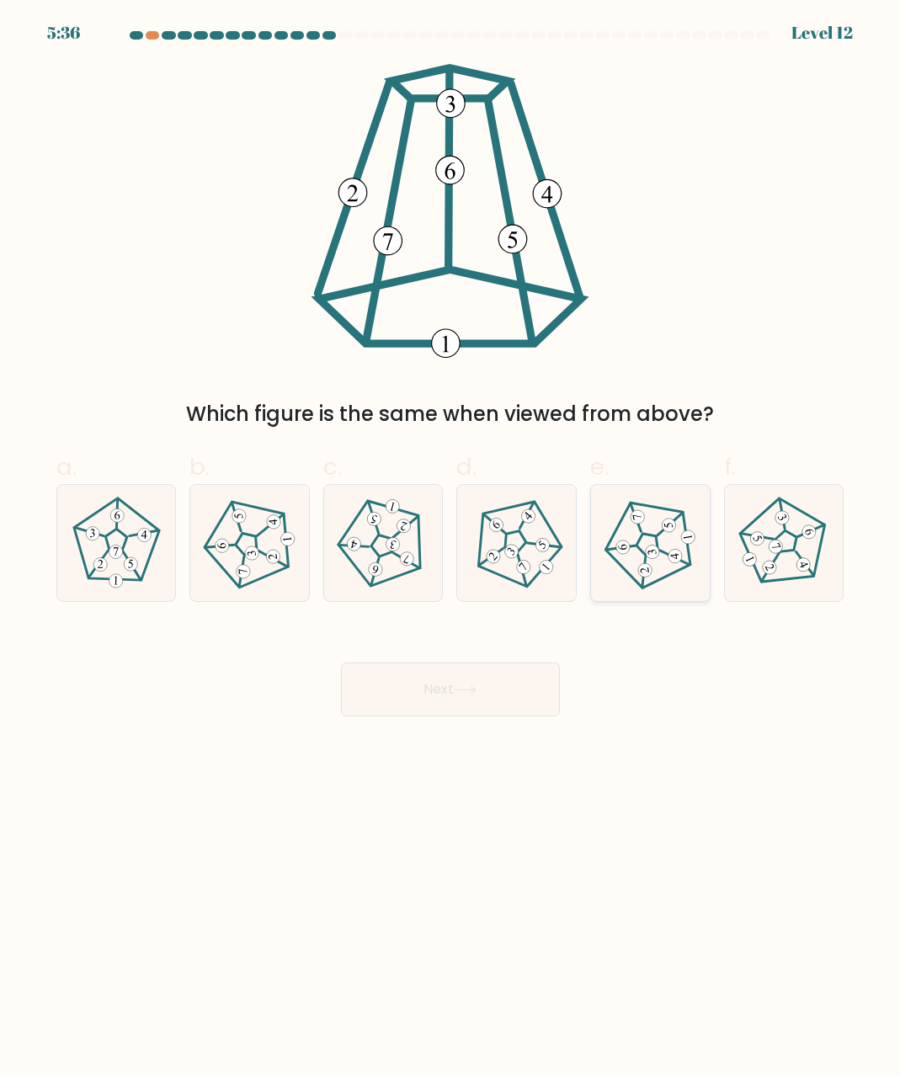
click at [655, 580] on 267 at bounding box center [646, 544] width 93 height 96
click at [451, 549] on input "e." at bounding box center [450, 543] width 1 height 11
radio input "true"
drag, startPoint x: 528, startPoint y: 539, endPoint x: 514, endPoint y: 637, distance: 99.5
click at [529, 539] on icon at bounding box center [517, 543] width 93 height 93
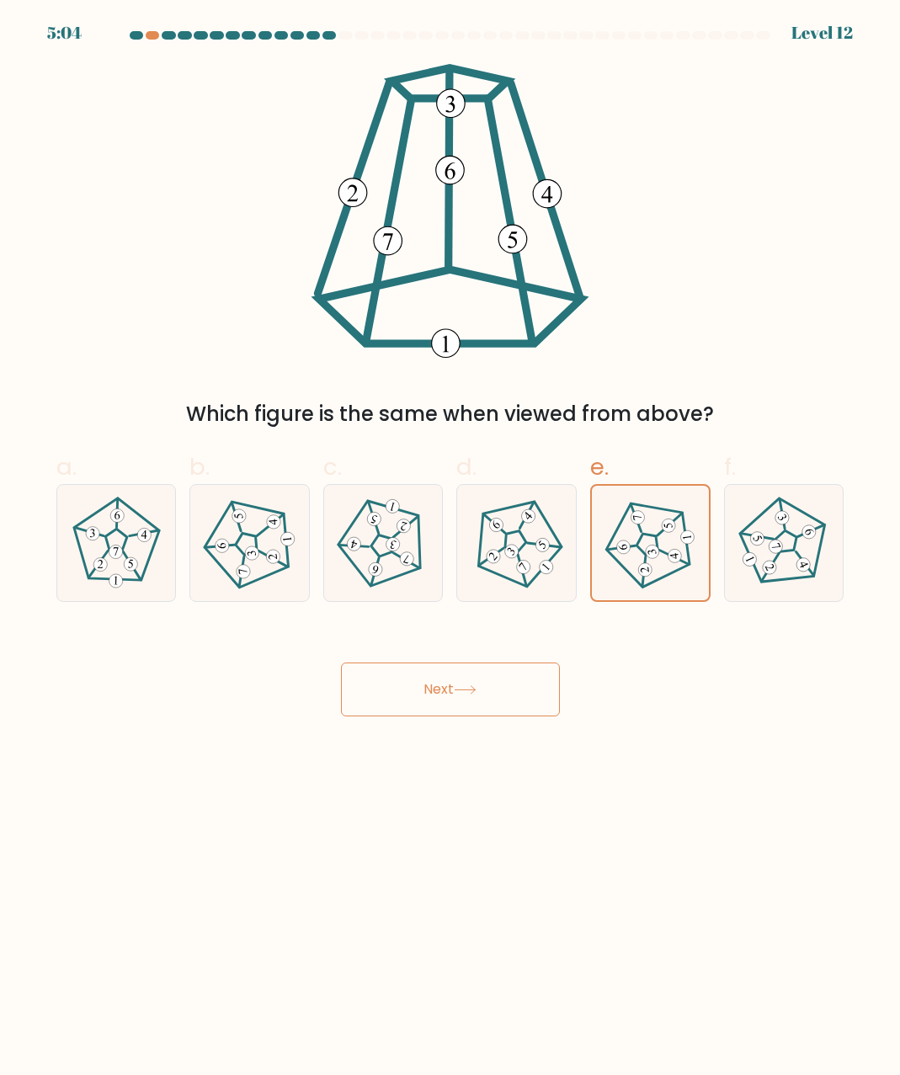
click at [451, 539] on input "d." at bounding box center [450, 543] width 1 height 11
radio input "true"
click at [510, 697] on button "Next" at bounding box center [450, 690] width 219 height 54
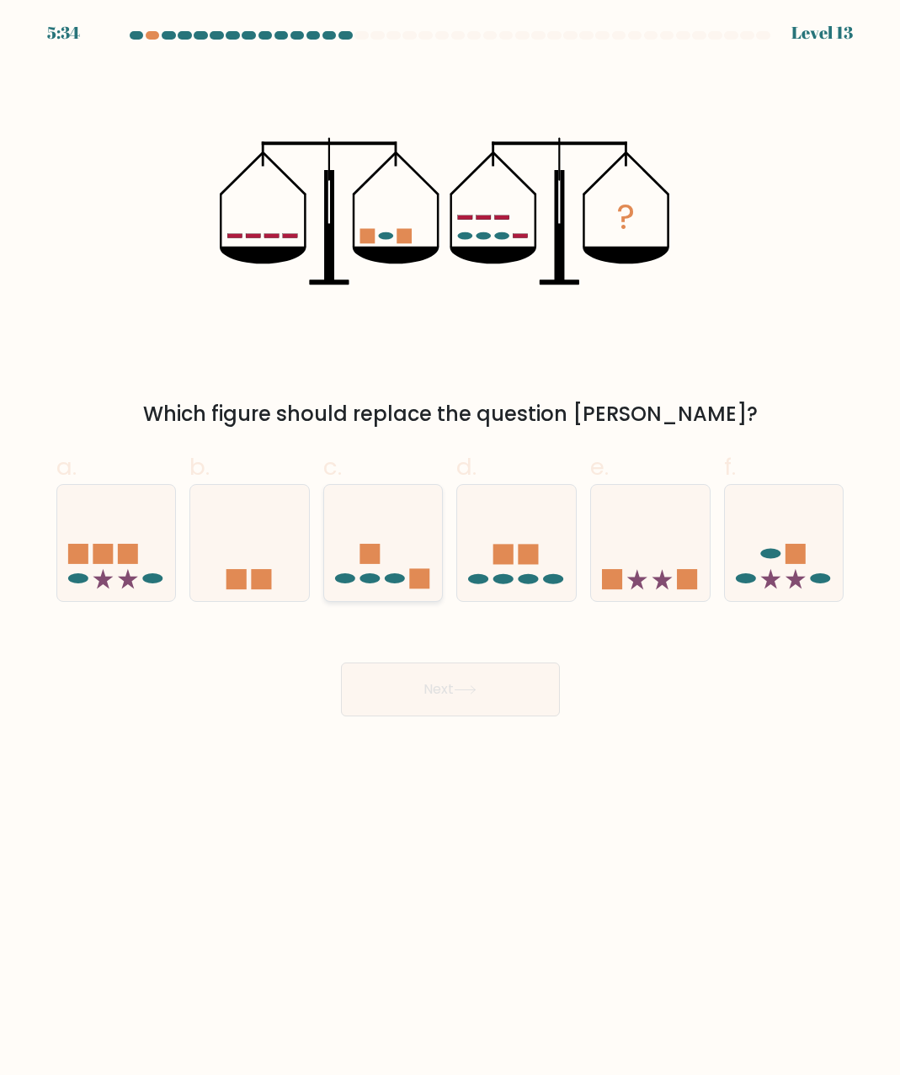
click at [385, 540] on icon at bounding box center [383, 543] width 119 height 99
click at [450, 540] on input "c." at bounding box center [450, 543] width 1 height 11
radio input "true"
click at [424, 703] on button "Next" at bounding box center [450, 690] width 219 height 54
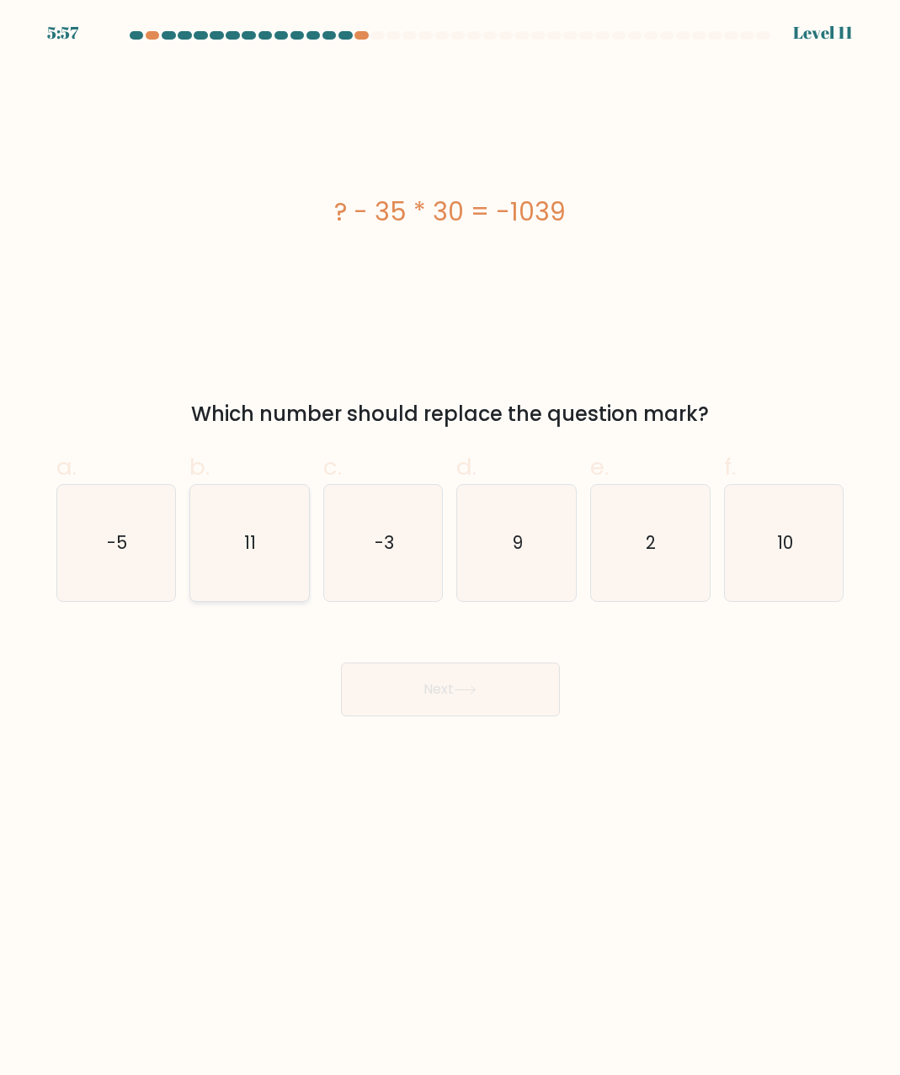
click at [253, 554] on text "11" at bounding box center [251, 542] width 12 height 24
click at [450, 549] on input "b. 11" at bounding box center [450, 543] width 1 height 11
radio input "true"
click at [435, 696] on button "Next" at bounding box center [450, 690] width 219 height 54
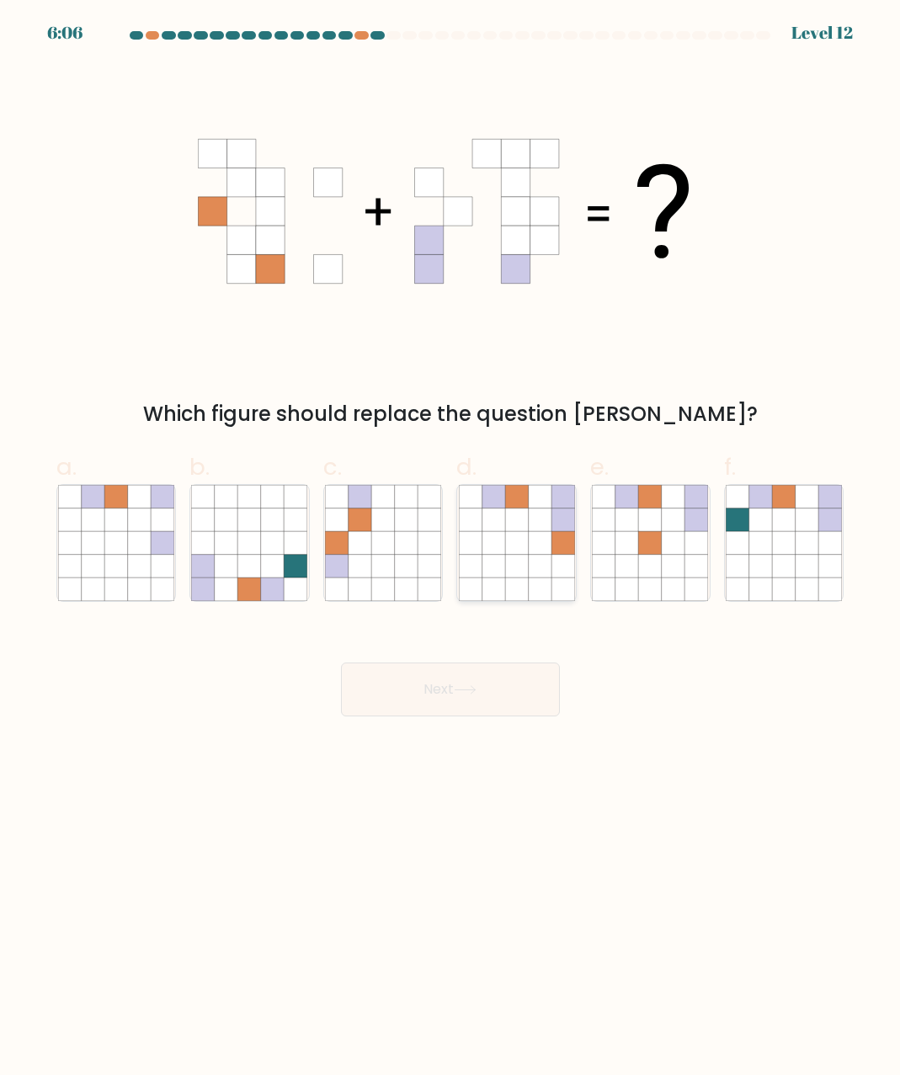
click at [482, 592] on icon at bounding box center [470, 589] width 23 height 23
click at [451, 549] on input "d." at bounding box center [450, 543] width 1 height 11
radio input "true"
click at [480, 685] on button "Next" at bounding box center [450, 690] width 219 height 54
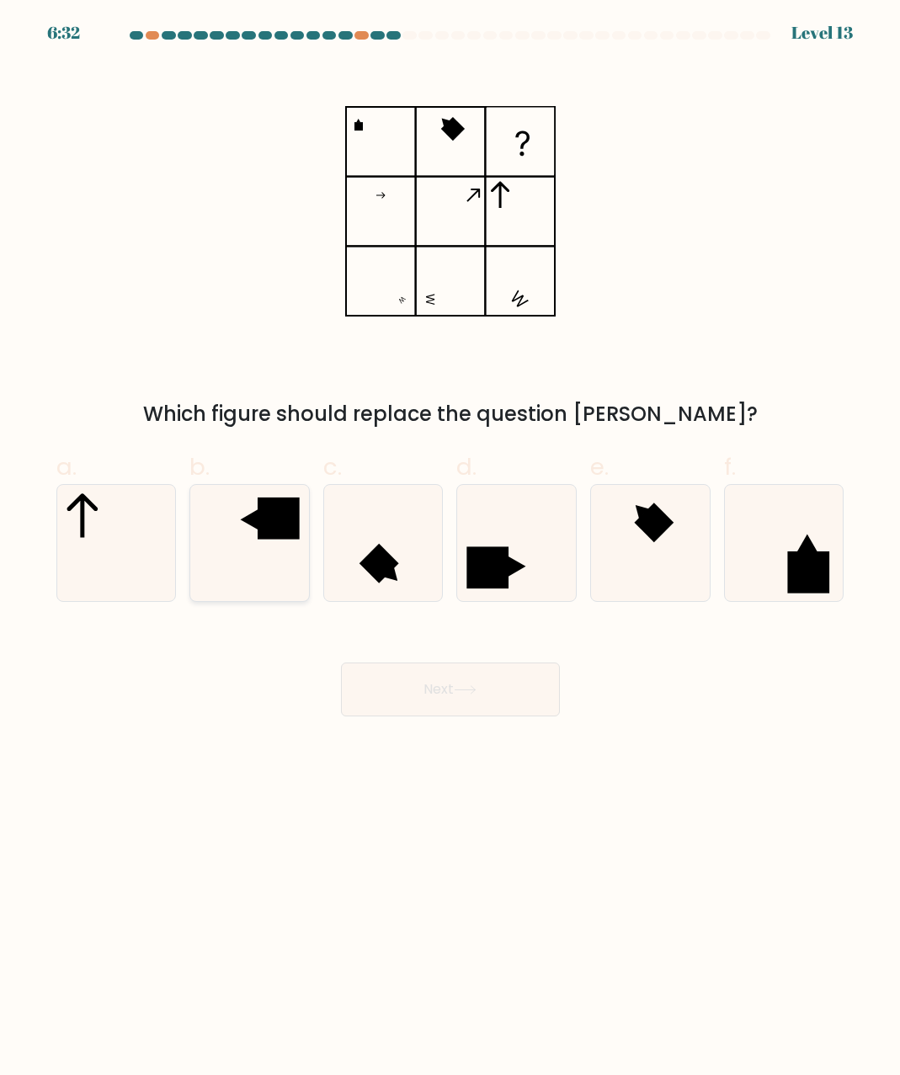
click at [240, 546] on icon at bounding box center [249, 543] width 116 height 116
click at [450, 546] on input "b." at bounding box center [450, 543] width 1 height 11
radio input "true"
click at [436, 696] on button "Next" at bounding box center [450, 690] width 219 height 54
